Goal: Information Seeking & Learning: Learn about a topic

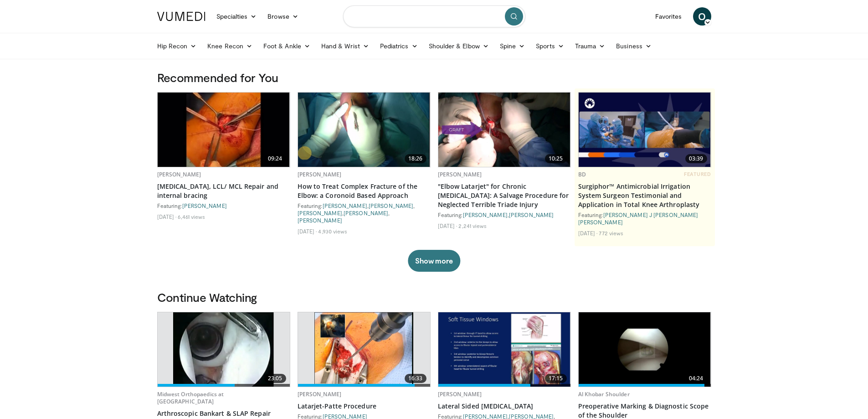
click at [443, 17] on input "Search topics, interventions" at bounding box center [434, 16] width 182 height 22
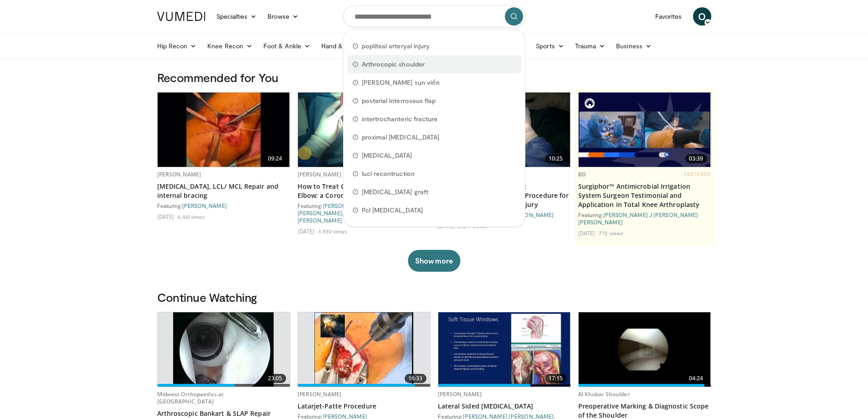
click at [412, 64] on span "Arthrocopic shoulder" at bounding box center [393, 64] width 63 height 9
type input "**********"
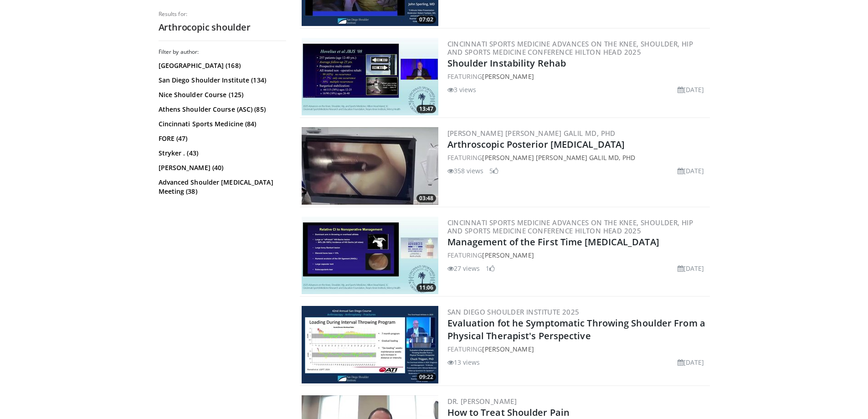
scroll to position [1048, 0]
click at [387, 162] on img at bounding box center [370, 165] width 137 height 77
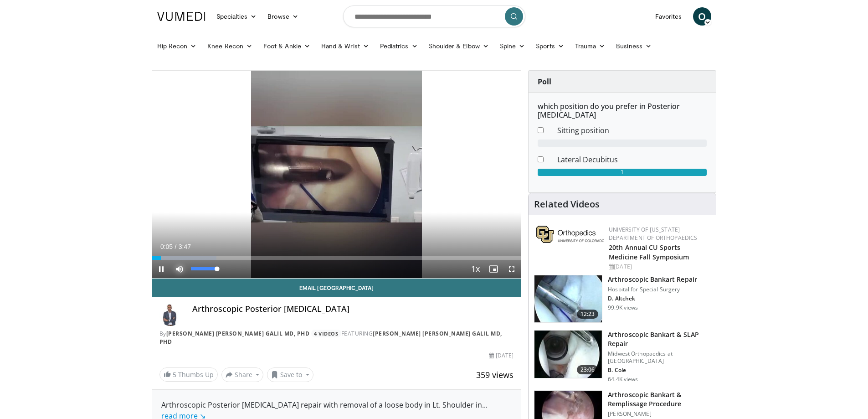
click at [177, 270] on span "Video Player" at bounding box center [179, 269] width 18 height 18
click at [156, 275] on span "Video Player" at bounding box center [161, 269] width 18 height 18
click at [160, 269] on span "Video Player" at bounding box center [161, 269] width 18 height 18
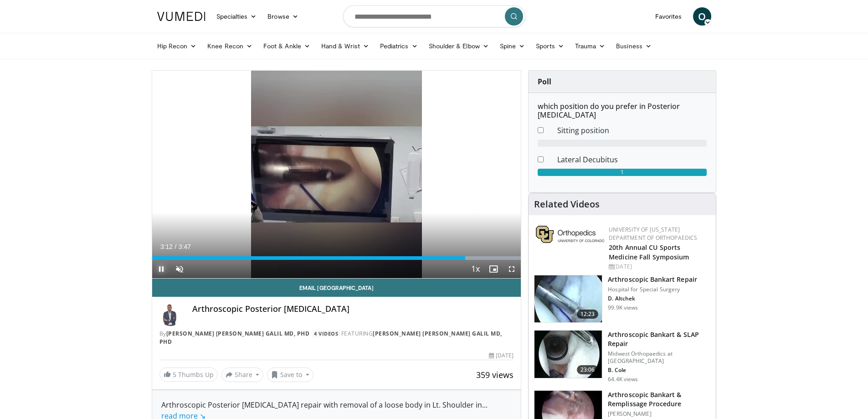
click at [159, 267] on span "Video Player" at bounding box center [161, 269] width 18 height 18
click at [160, 270] on span "Video Player" at bounding box center [161, 269] width 18 height 18
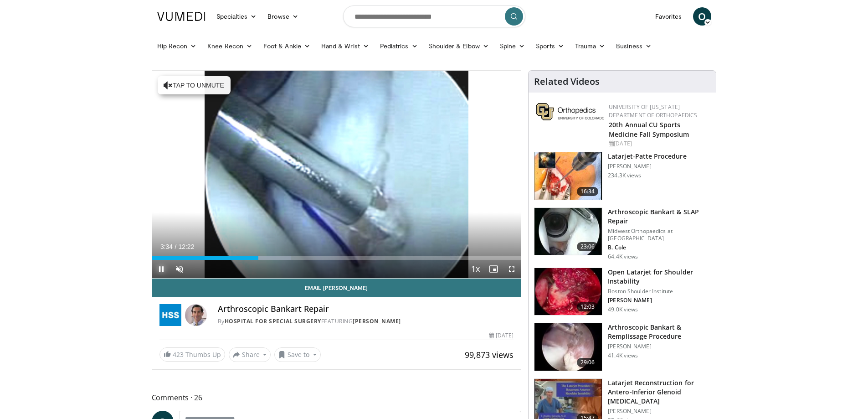
click at [164, 271] on span "Video Player" at bounding box center [161, 269] width 18 height 18
click at [159, 267] on span "Video Player" at bounding box center [161, 269] width 18 height 18
click at [159, 268] on span "Video Player" at bounding box center [161, 269] width 18 height 18
click at [159, 269] on span "Video Player" at bounding box center [161, 269] width 18 height 18
click at [158, 267] on span "Video Player" at bounding box center [161, 269] width 18 height 18
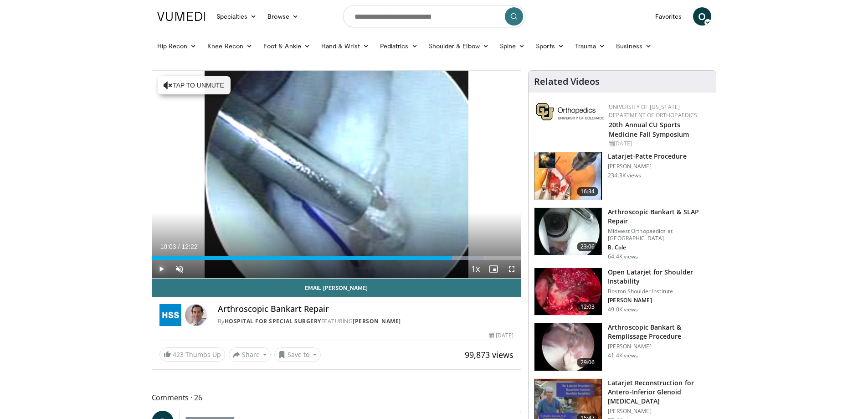
click at [159, 268] on span "Video Player" at bounding box center [161, 269] width 18 height 18
click at [161, 267] on span "Video Player" at bounding box center [161, 269] width 18 height 18
click at [161, 270] on span "Video Player" at bounding box center [161, 269] width 18 height 18
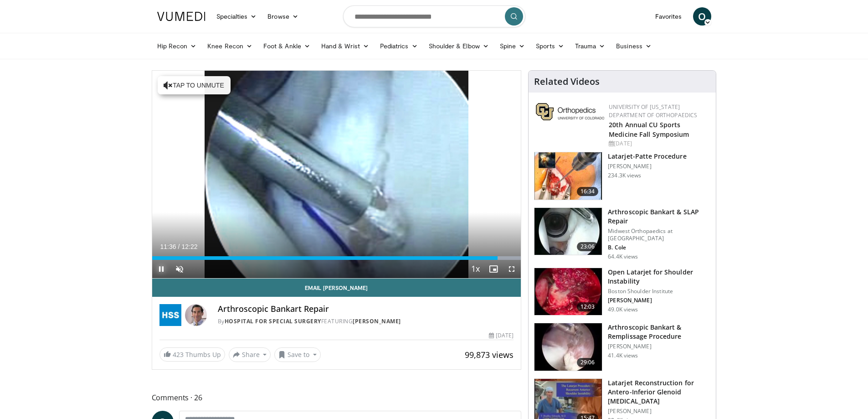
click at [162, 272] on span "Video Player" at bounding box center [161, 269] width 18 height 18
click at [500, 259] on div "Progress Bar" at bounding box center [500, 258] width 1 height 4
click at [162, 267] on span "Video Player" at bounding box center [161, 269] width 18 height 18
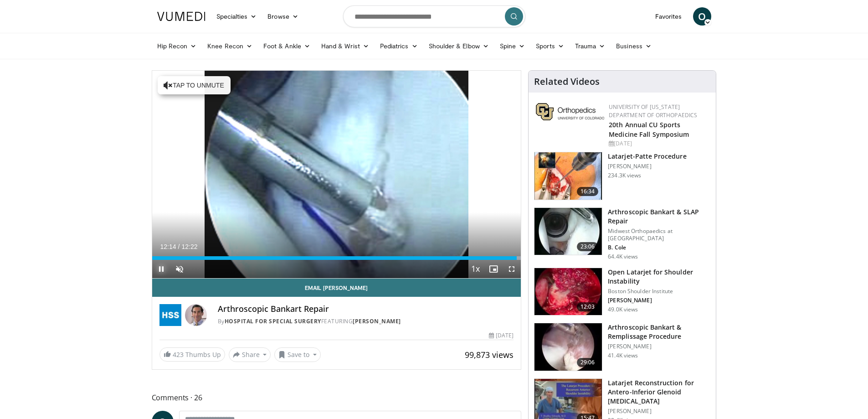
click at [165, 269] on span "Video Player" at bounding box center [161, 269] width 18 height 18
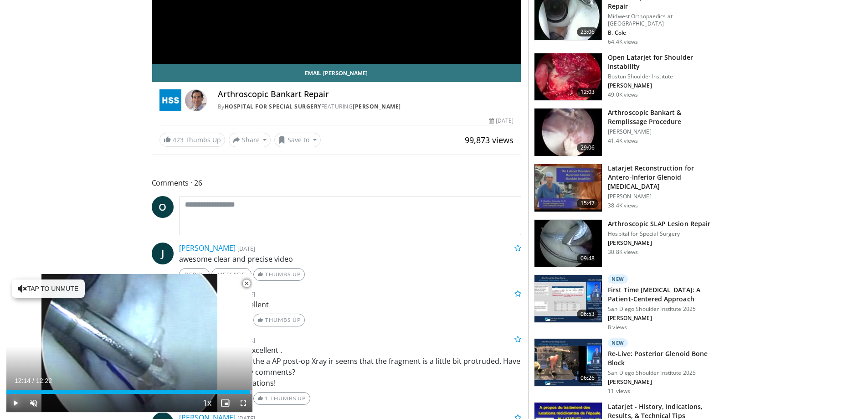
scroll to position [273, 0]
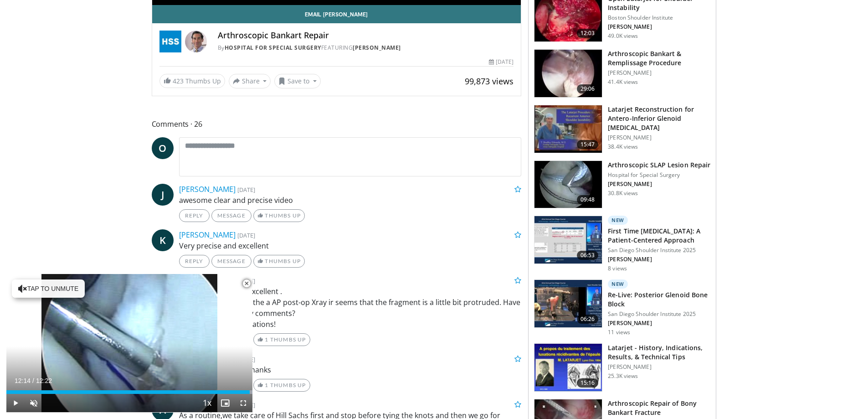
click at [630, 57] on h3 "Arthroscopic Bankart & Remplissage Procedure" at bounding box center [659, 58] width 103 height 18
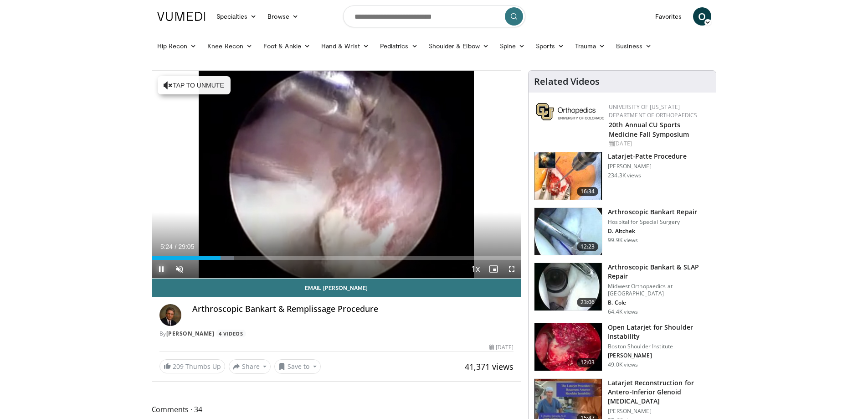
click at [160, 267] on span "Video Player" at bounding box center [161, 269] width 18 height 18
click at [152, 260] on button "Play" at bounding box center [161, 269] width 18 height 18
click at [163, 267] on span "Video Player" at bounding box center [161, 269] width 18 height 18
click at [159, 272] on span "Video Player" at bounding box center [161, 269] width 18 height 18
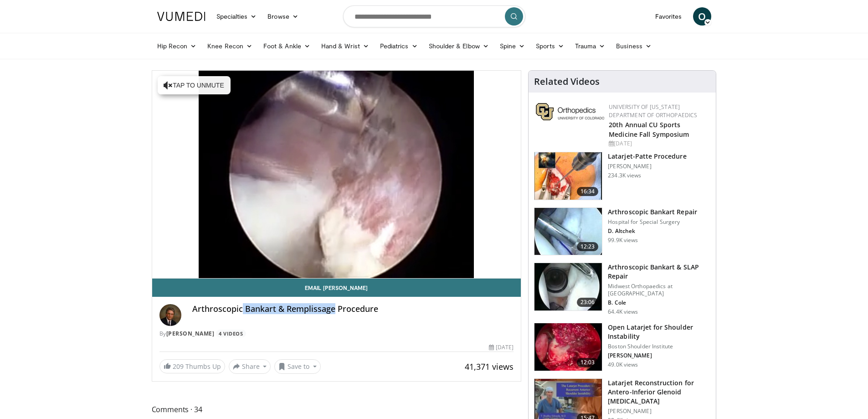
drag, startPoint x: 242, startPoint y: 312, endPoint x: 333, endPoint y: 314, distance: 90.7
click at [333, 314] on div "Arthroscopic Bankart & Remplissage Procedure" at bounding box center [353, 315] width 322 height 22
copy h4 "Bankart & Remplissage"
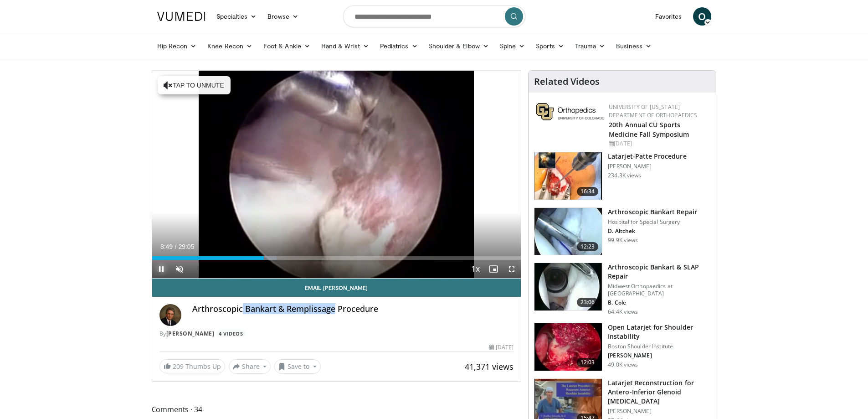
click at [159, 273] on span "Video Player" at bounding box center [161, 269] width 18 height 18
